Goal: Find specific page/section: Find specific page/section

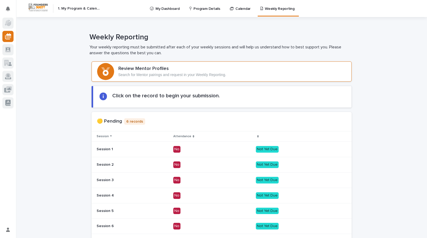
click at [176, 69] on h3 "Review Mentor Profiles" at bounding box center [172, 69] width 108 height 6
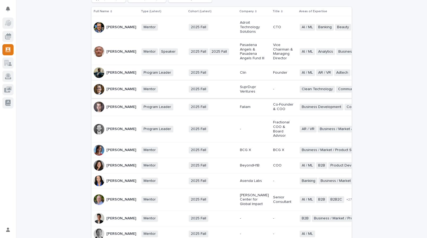
scroll to position [49, 0]
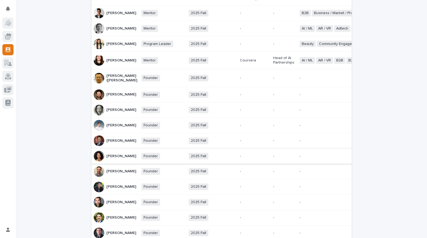
scroll to position [311, 0]
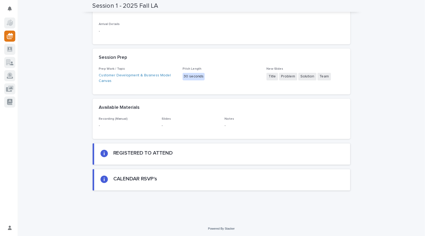
scroll to position [153, 0]
click at [74, 84] on div "Loading... Saving… Loading... Saving… Session 1 - 2025 Fall LA Session 1 - 2025…" at bounding box center [221, 46] width 411 height 353
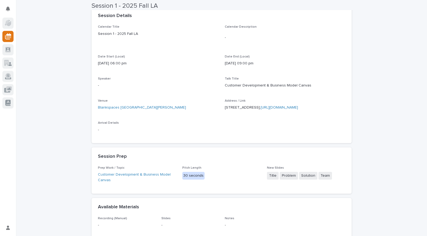
scroll to position [45, 0]
